Goal: Check status: Check status

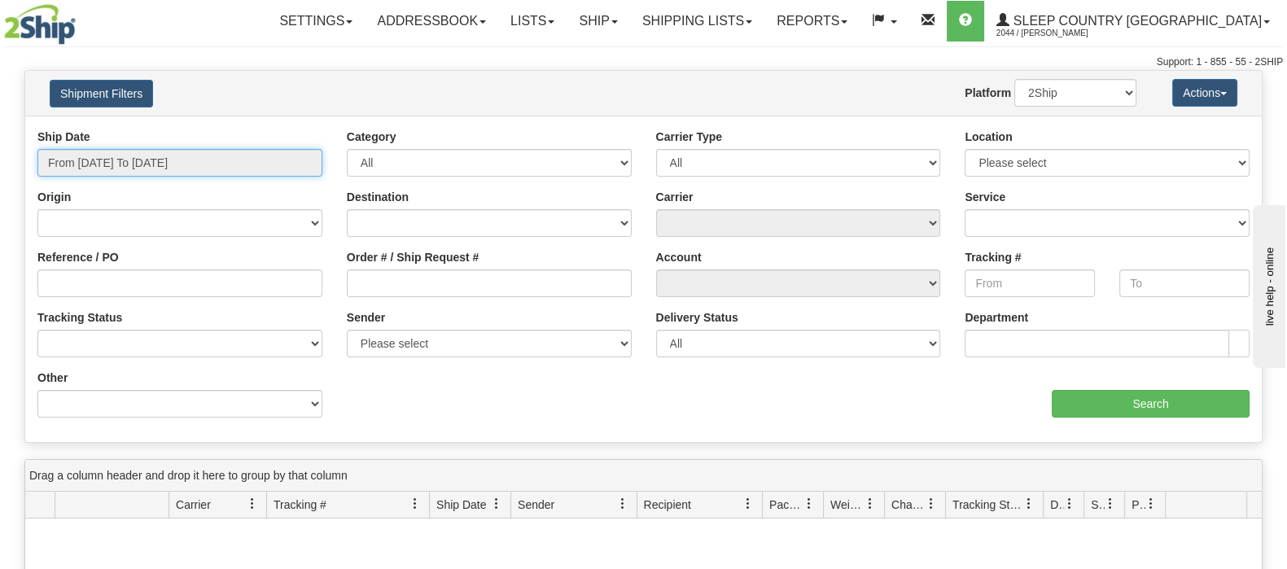
click at [116, 156] on input "From [DATE] To [DATE]" at bounding box center [179, 163] width 285 height 28
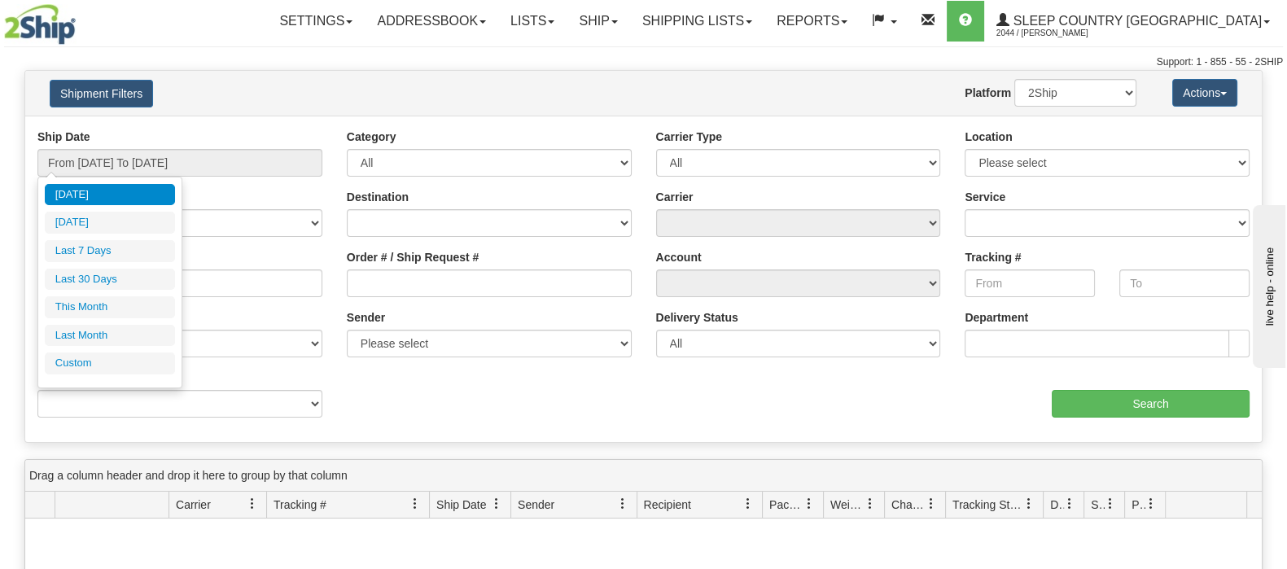
click at [115, 262] on ul "[DATE] [DATE] Last 7 Days Last 30 Days This Month Last Month Custom" at bounding box center [110, 279] width 130 height 191
click at [119, 274] on li "Last 30 Days" at bounding box center [110, 280] width 130 height 22
type input "From [DATE] To [DATE]"
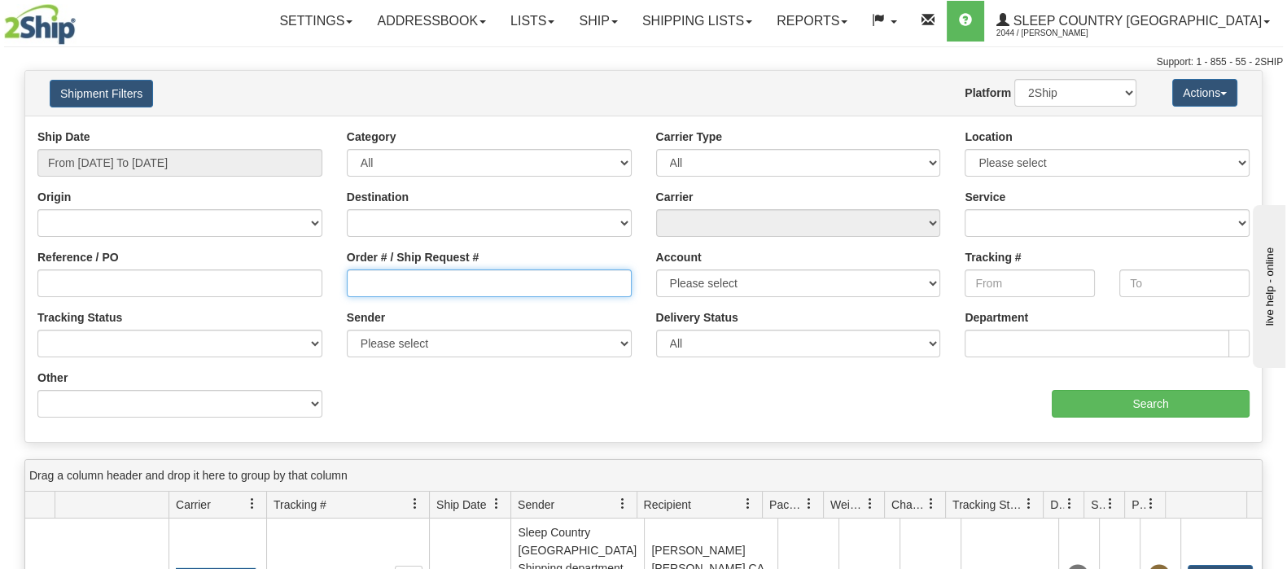
click at [470, 287] on input "Order # / Ship Request #" at bounding box center [489, 284] width 285 height 28
paste input "9000I077767"
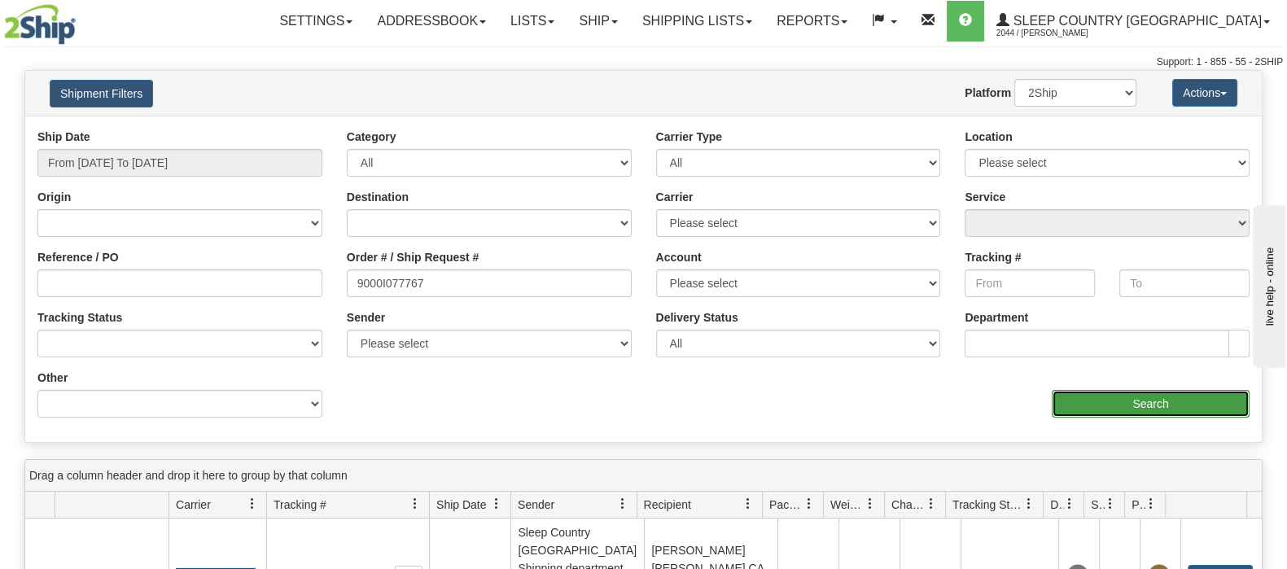
click at [1094, 409] on input "Search" at bounding box center [1151, 404] width 198 height 28
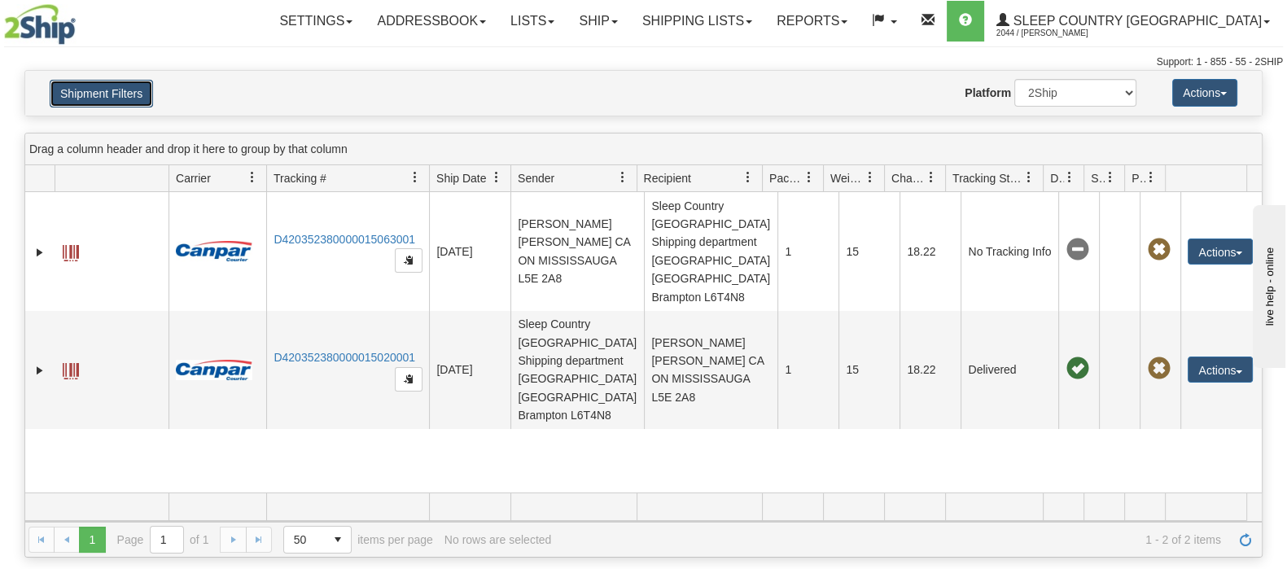
click at [110, 85] on button "Shipment Filters" at bounding box center [101, 94] width 103 height 28
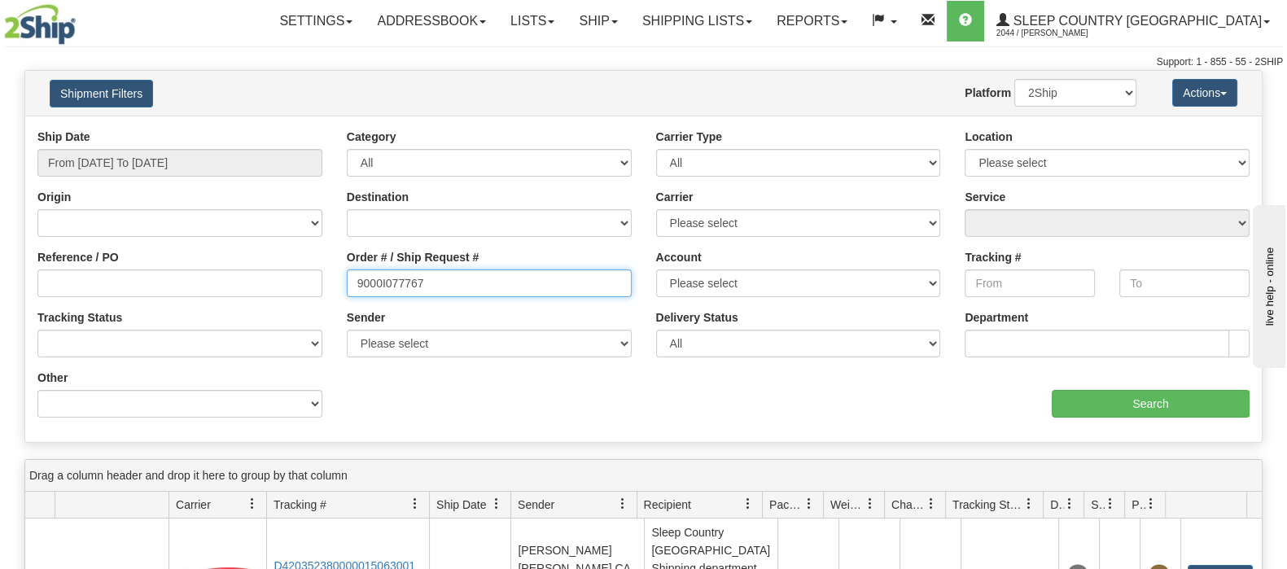
drag, startPoint x: 315, startPoint y: 277, endPoint x: 305, endPoint y: 277, distance: 9.8
click at [306, 129] on div "Reference / PO Order # / Ship Request # 9000I077767 Account Please select [GEOG…" at bounding box center [643, 129] width 1237 height 0
paste input "87242"
type input "9000I087242"
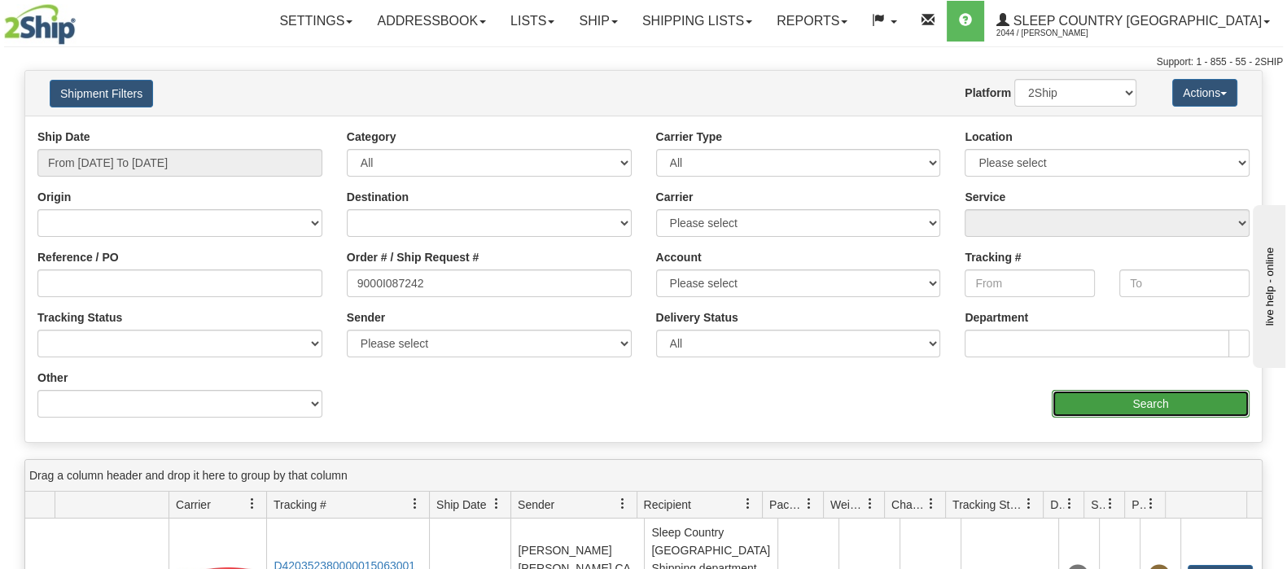
click at [1087, 400] on input "Search" at bounding box center [1151, 404] width 198 height 28
